Goal: Task Accomplishment & Management: Manage account settings

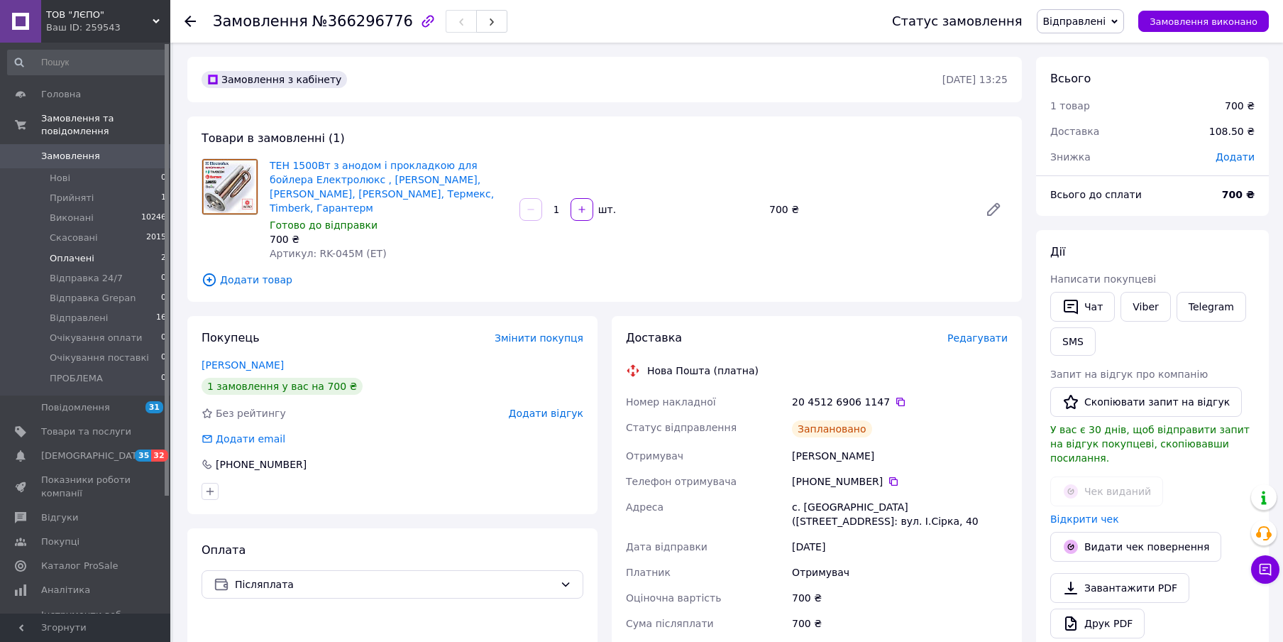
click at [83, 252] on span "Оплачені" at bounding box center [72, 258] width 45 height 13
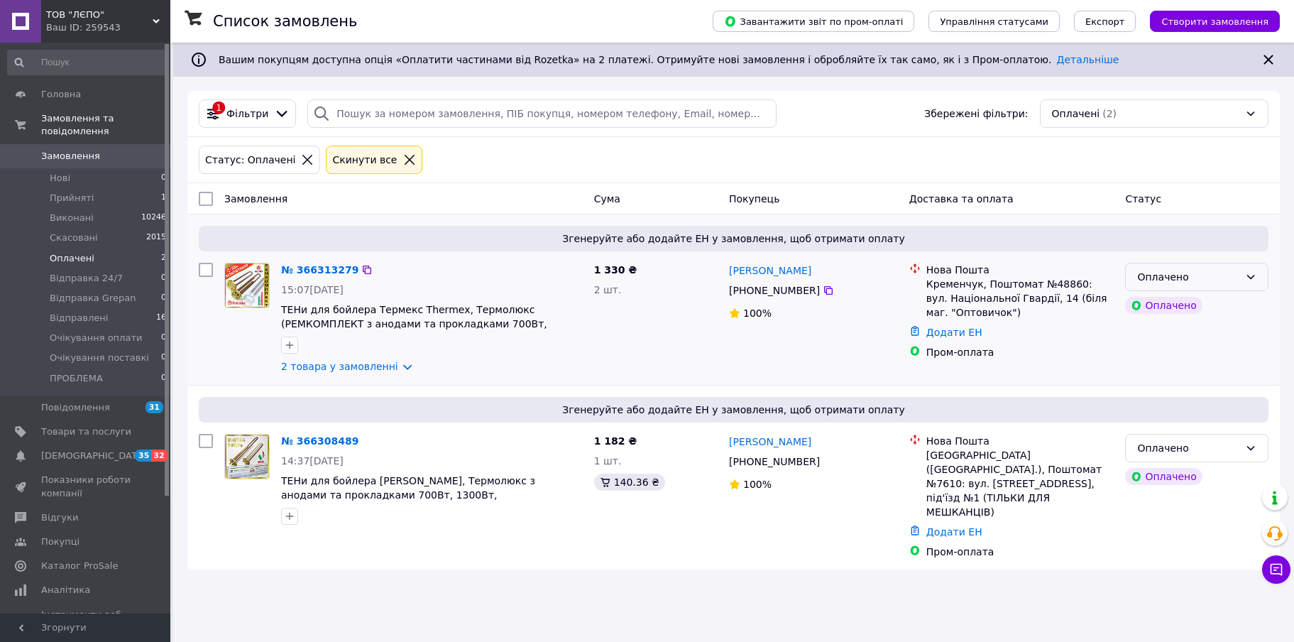
click at [1197, 284] on div "Оплачено" at bounding box center [1188, 277] width 102 height 16
click at [1169, 302] on li "Прийнято" at bounding box center [1197, 308] width 142 height 26
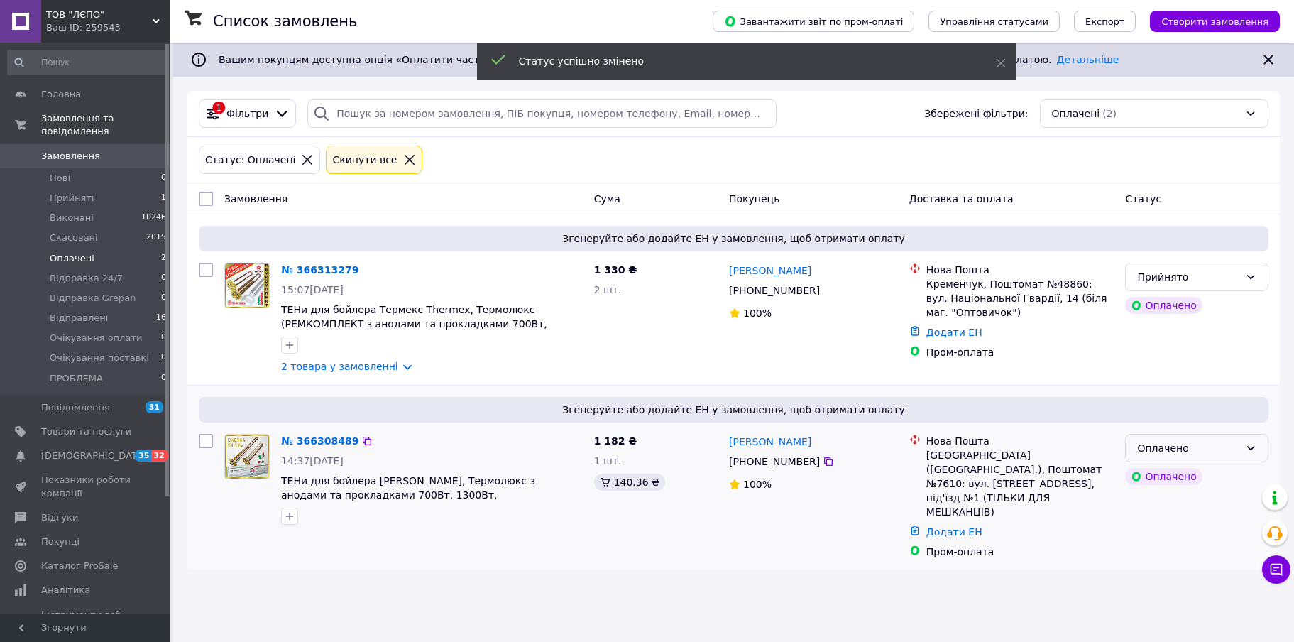
click at [1181, 451] on div "Оплачено" at bounding box center [1188, 448] width 102 height 16
click at [1149, 483] on li "Прийнято" at bounding box center [1197, 479] width 142 height 26
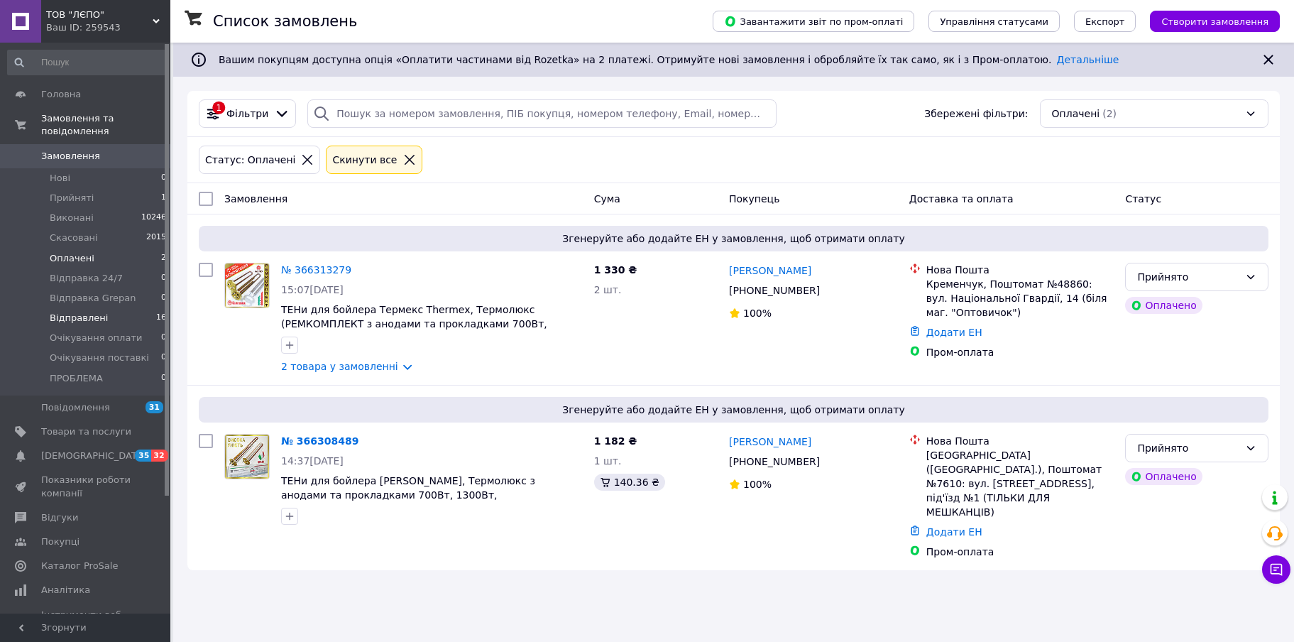
click at [89, 312] on span "Відправлені" at bounding box center [79, 318] width 58 height 13
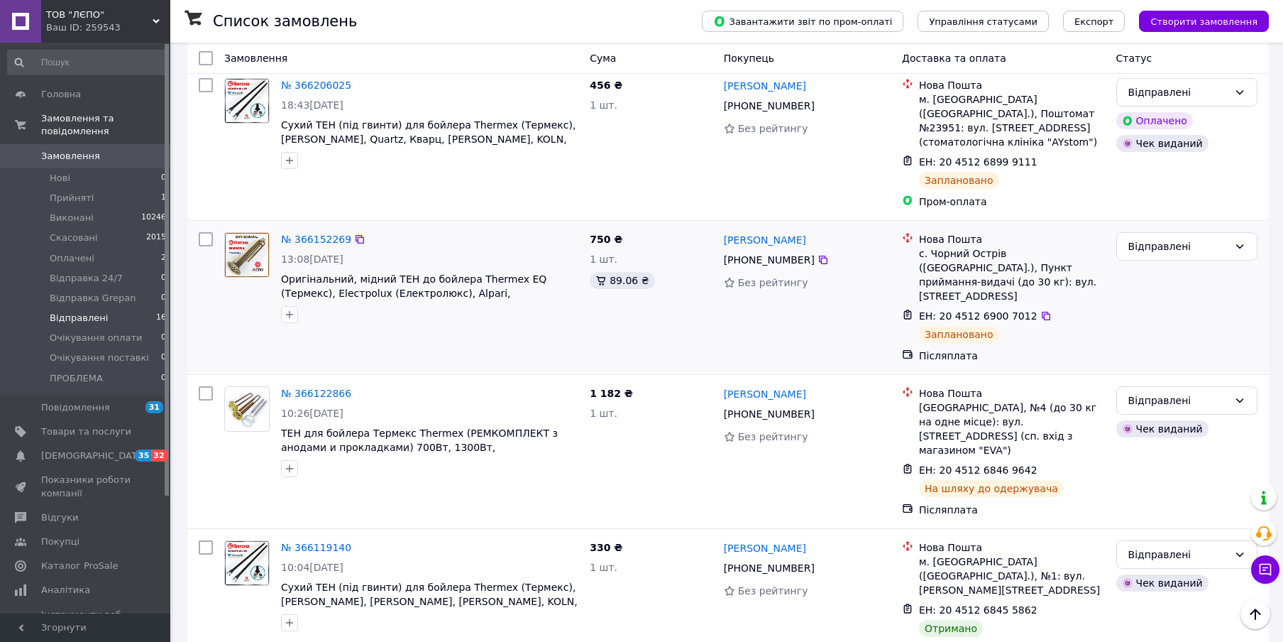
scroll to position [923, 0]
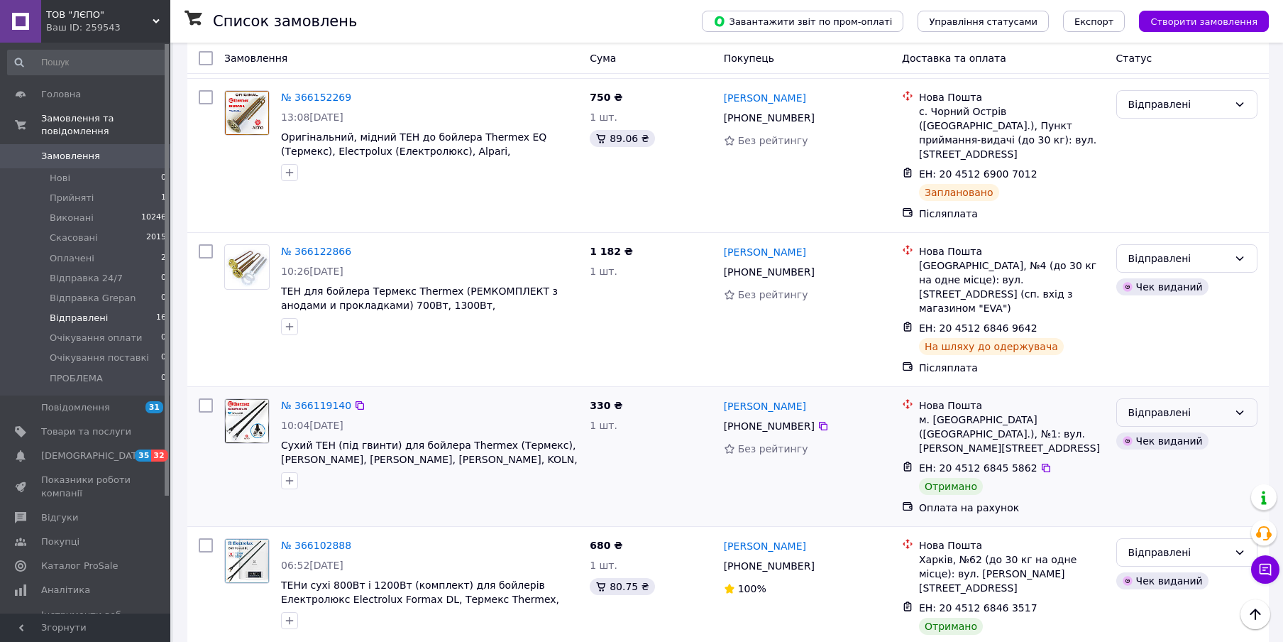
click at [1156, 405] on div "Відправлені" at bounding box center [1179, 413] width 100 height 16
click at [1152, 400] on li "Виконано" at bounding box center [1187, 398] width 140 height 26
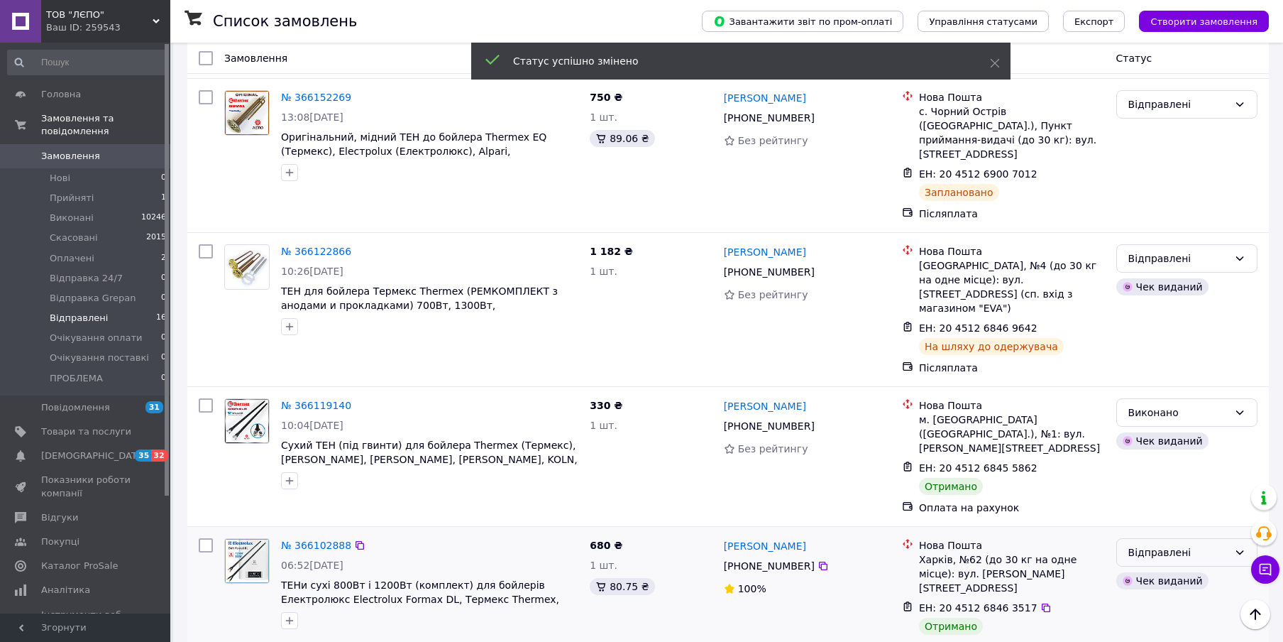
click at [1146, 544] on div "Відправлені" at bounding box center [1179, 552] width 100 height 16
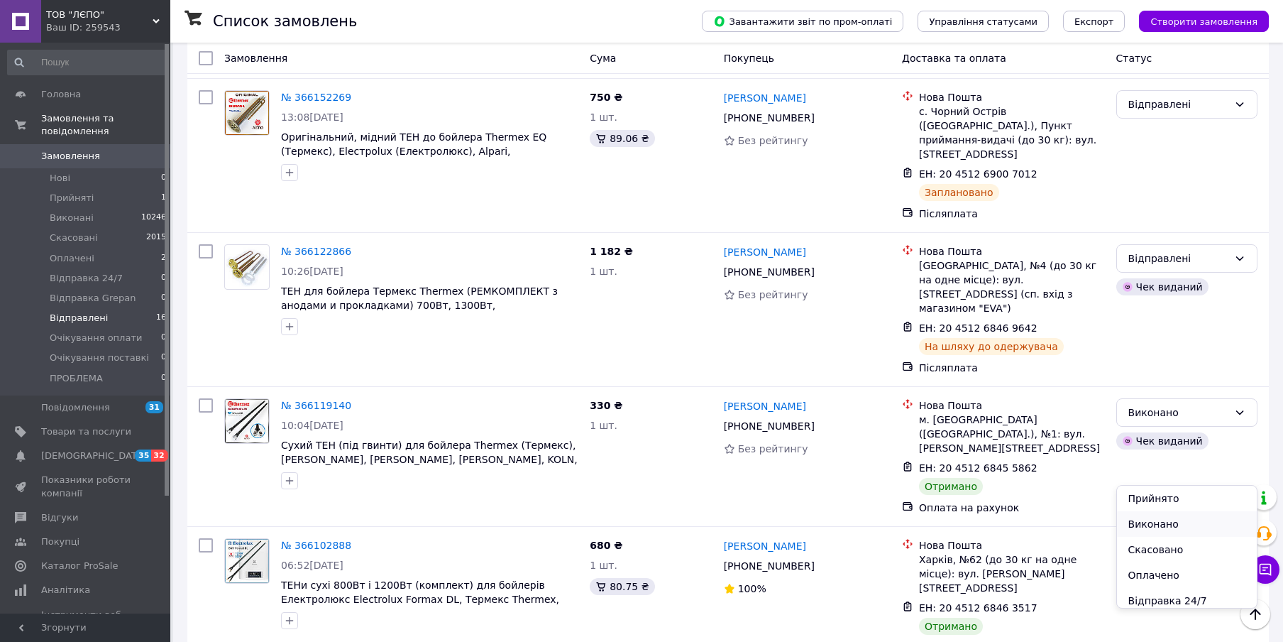
click at [1148, 517] on li "Виконано" at bounding box center [1187, 524] width 140 height 26
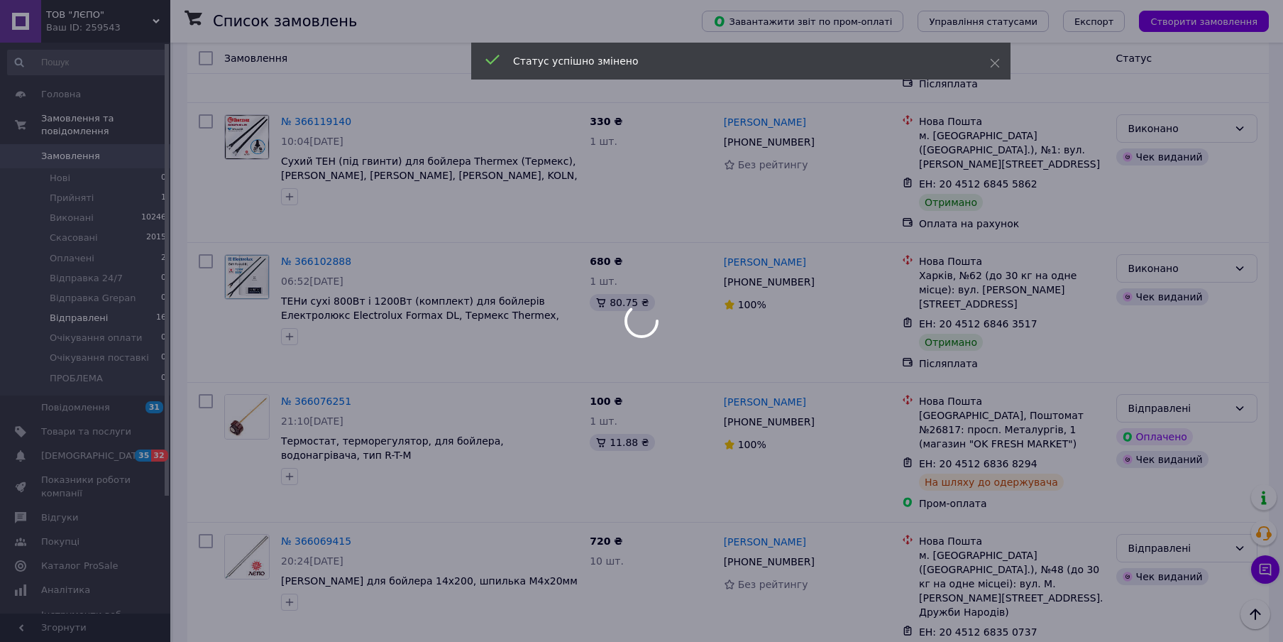
scroll to position [1491, 0]
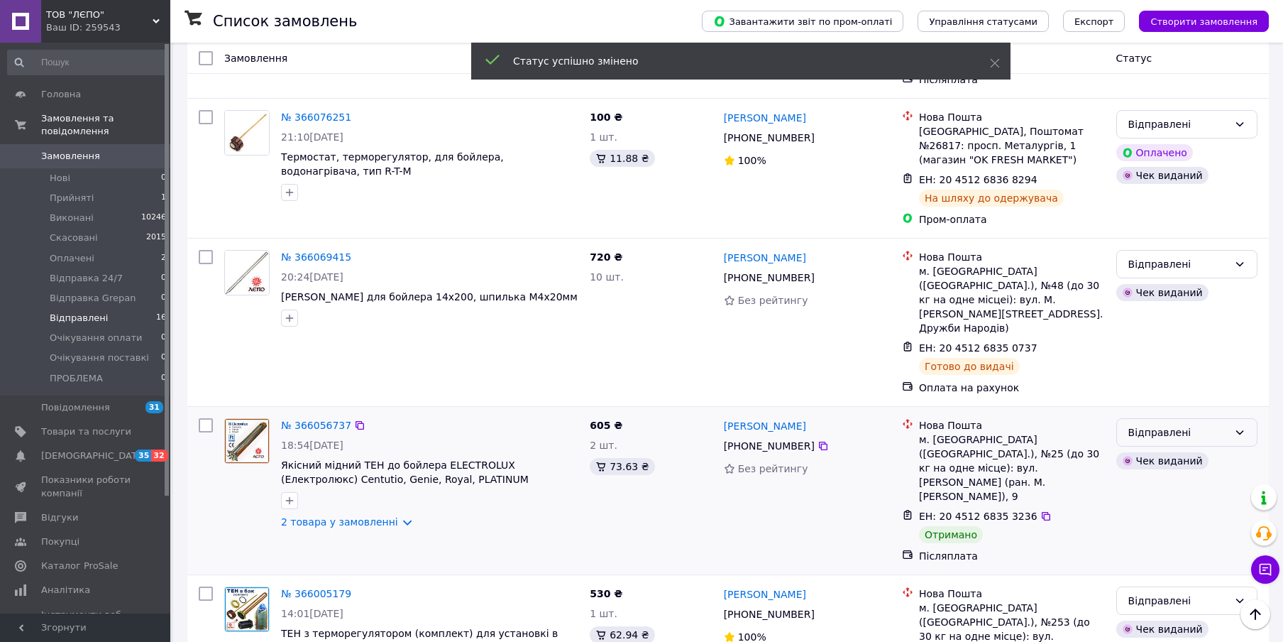
click at [1148, 418] on div "Відправлені" at bounding box center [1187, 432] width 141 height 28
click at [1151, 357] on li "Виконано" at bounding box center [1187, 362] width 140 height 26
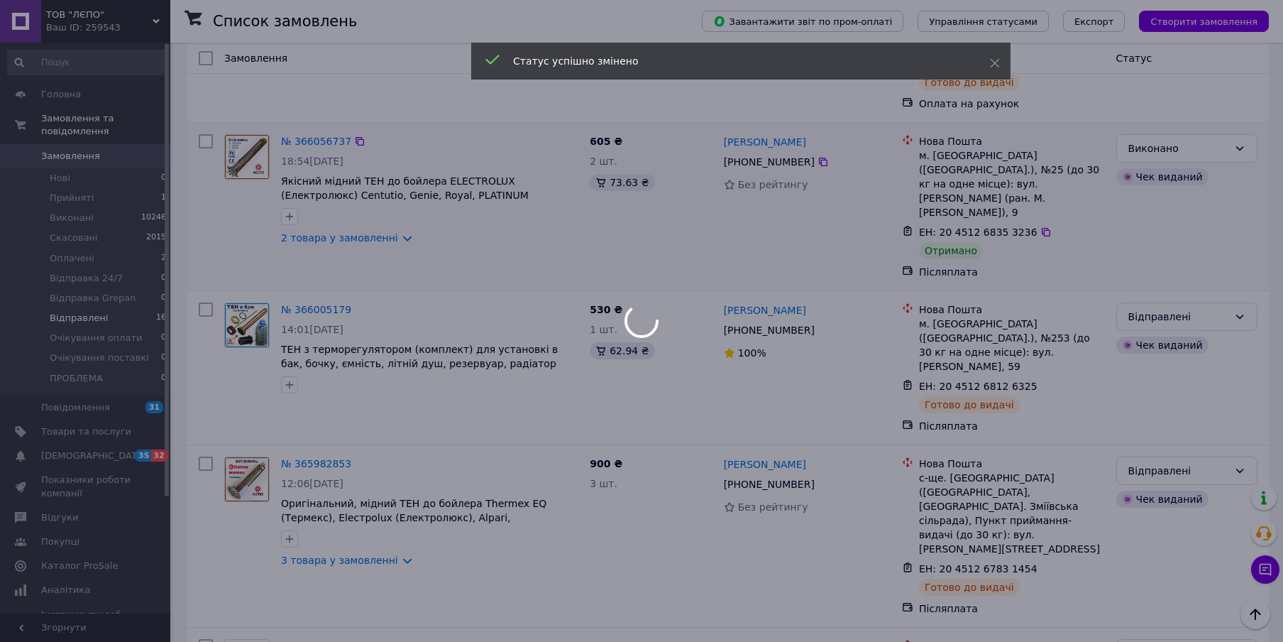
scroll to position [1802, 0]
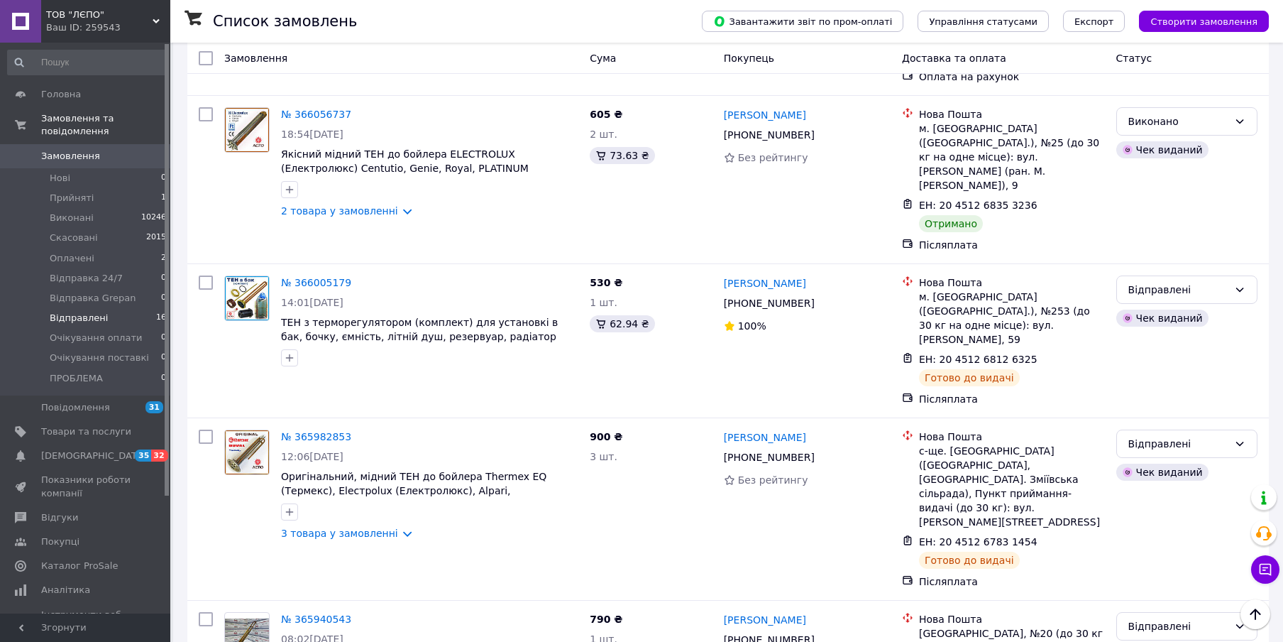
click at [1159, 451] on li "Виконано" at bounding box center [1187, 452] width 140 height 26
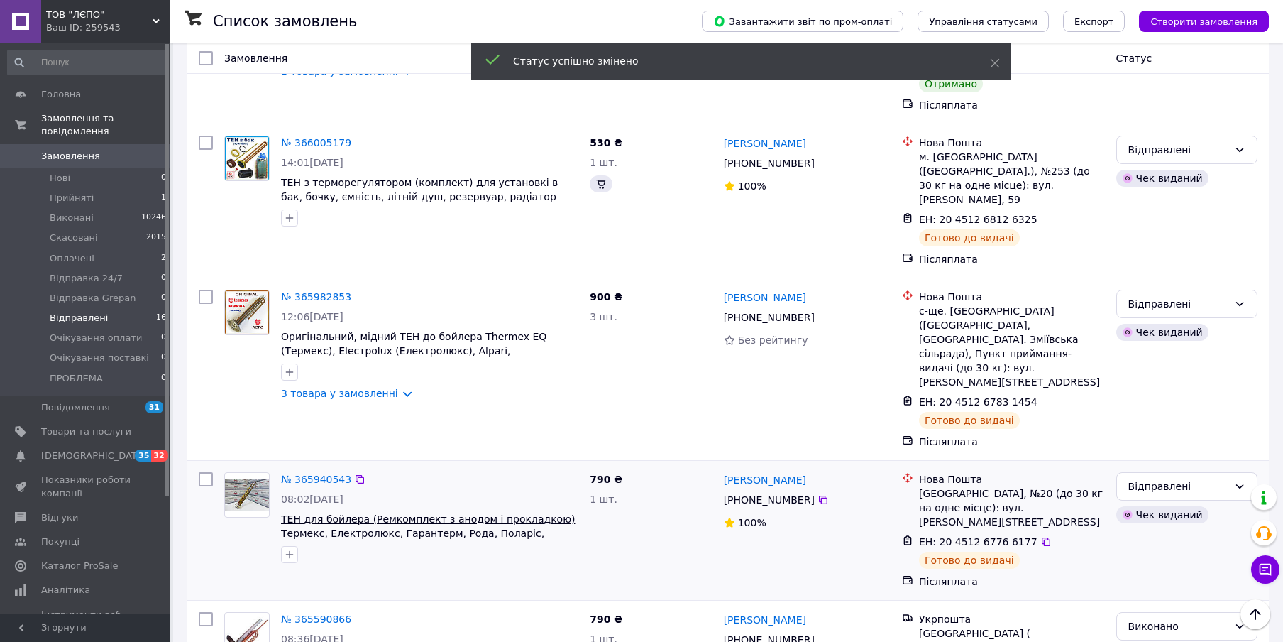
scroll to position [1676, 0]
